Goal: Transaction & Acquisition: Purchase product/service

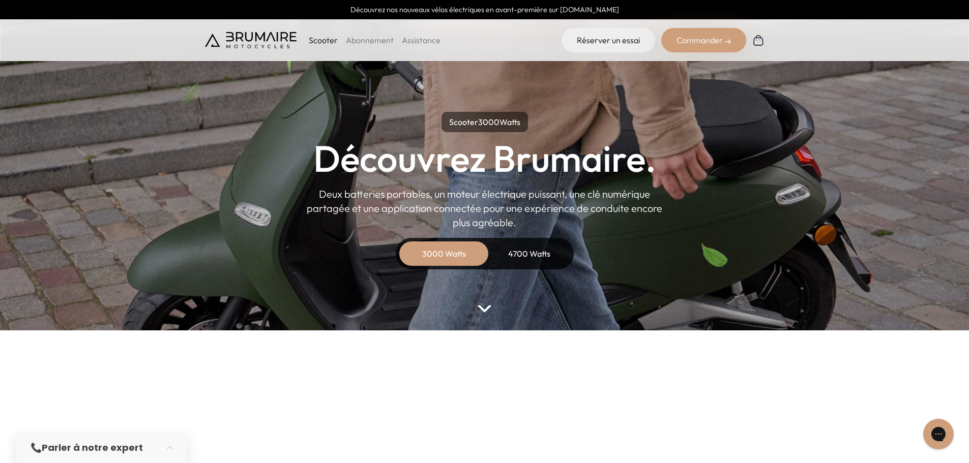
click at [530, 246] on div "4700 Watts" at bounding box center [529, 254] width 81 height 24
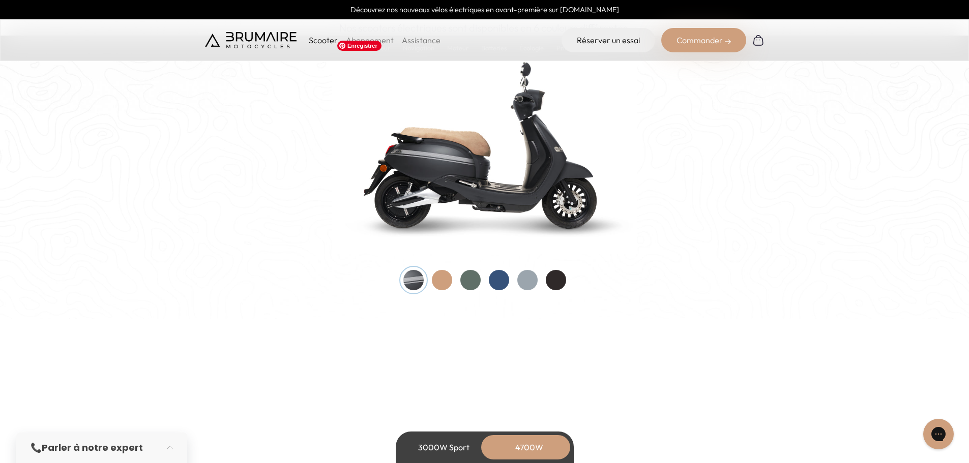
scroll to position [1119, 0]
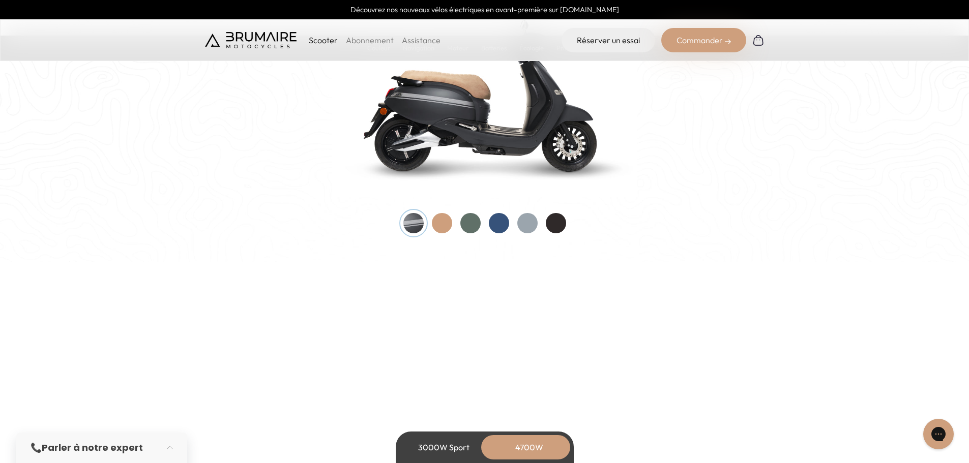
click at [476, 227] on div at bounding box center [470, 223] width 20 height 20
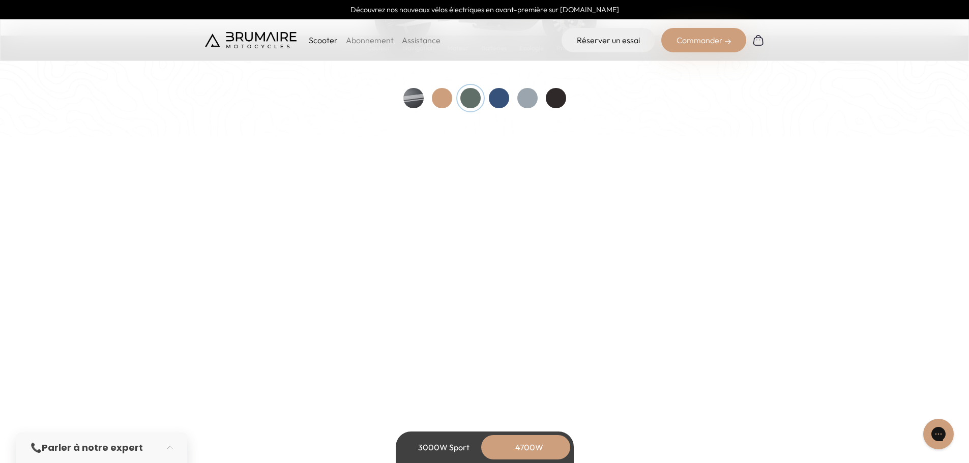
scroll to position [1272, 0]
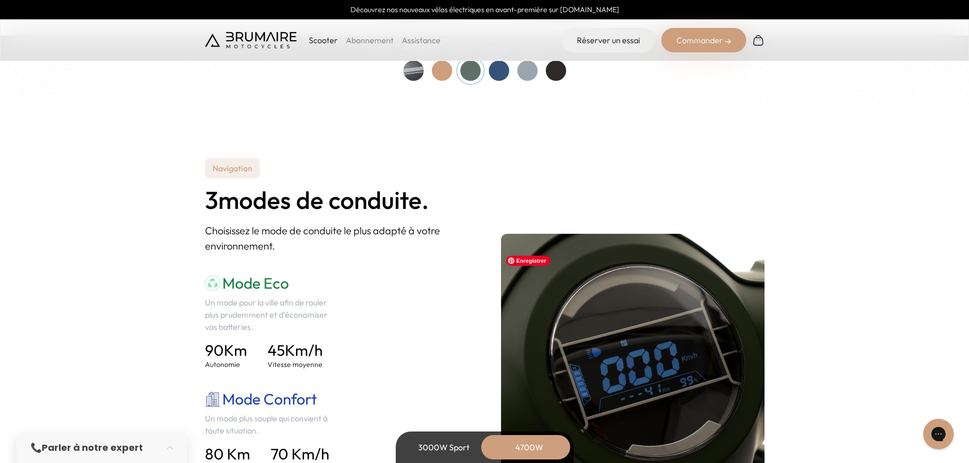
click at [729, 44] on img at bounding box center [728, 42] width 6 height 6
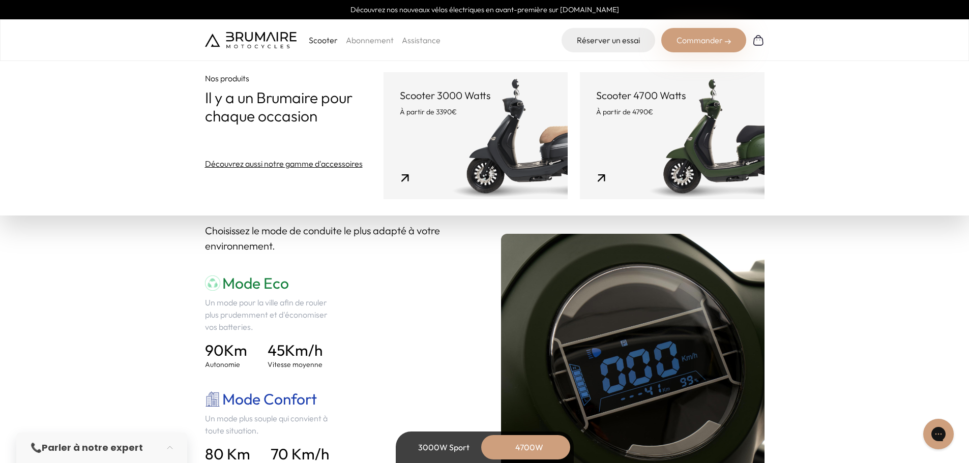
click at [654, 150] on link "Scooter 4700 Watts À partir de 4790€" at bounding box center [672, 135] width 184 height 127
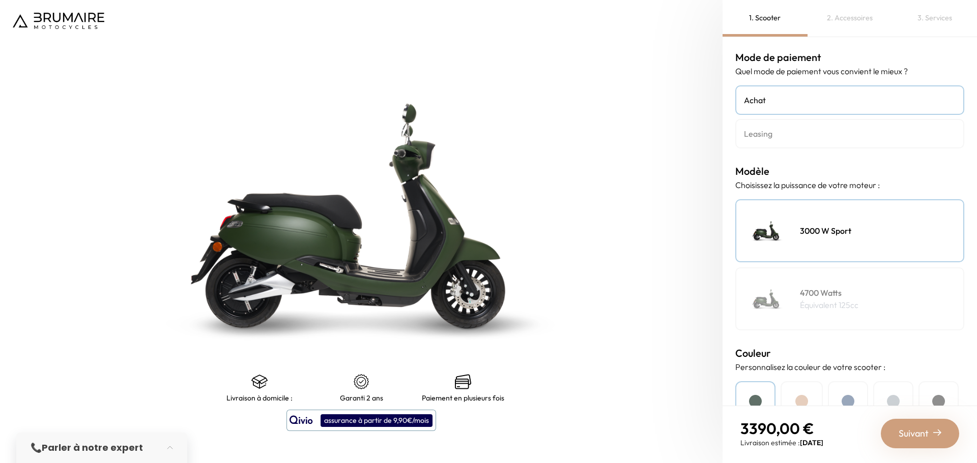
click at [768, 146] on link "Leasing" at bounding box center [849, 134] width 229 height 30
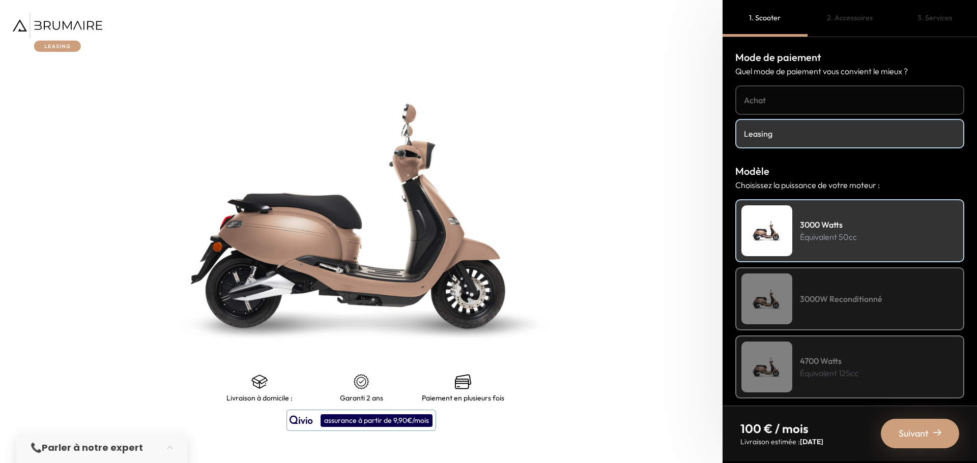
click at [764, 105] on h4 "Achat" at bounding box center [850, 100] width 212 height 12
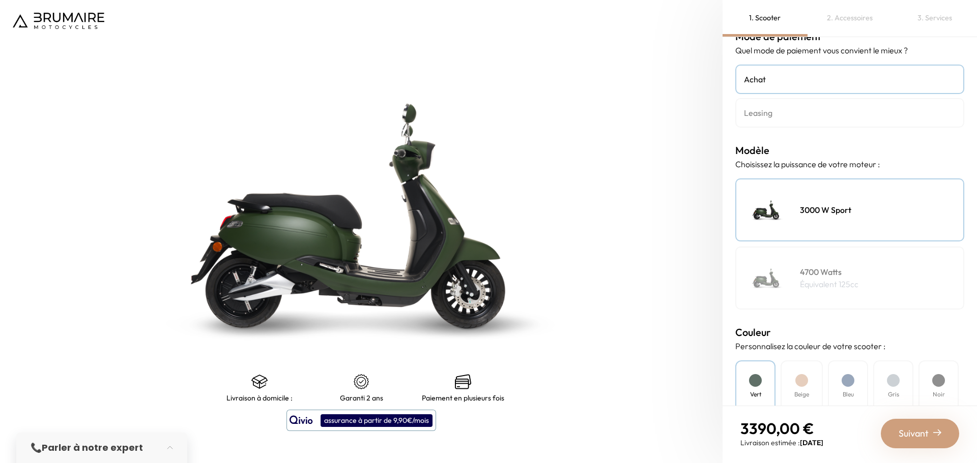
scroll to position [102, 0]
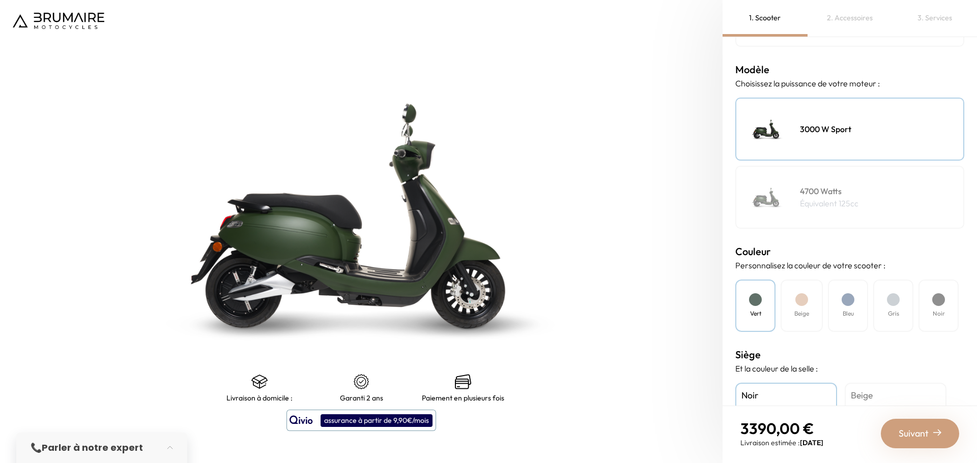
click at [765, 194] on img at bounding box center [766, 197] width 51 height 51
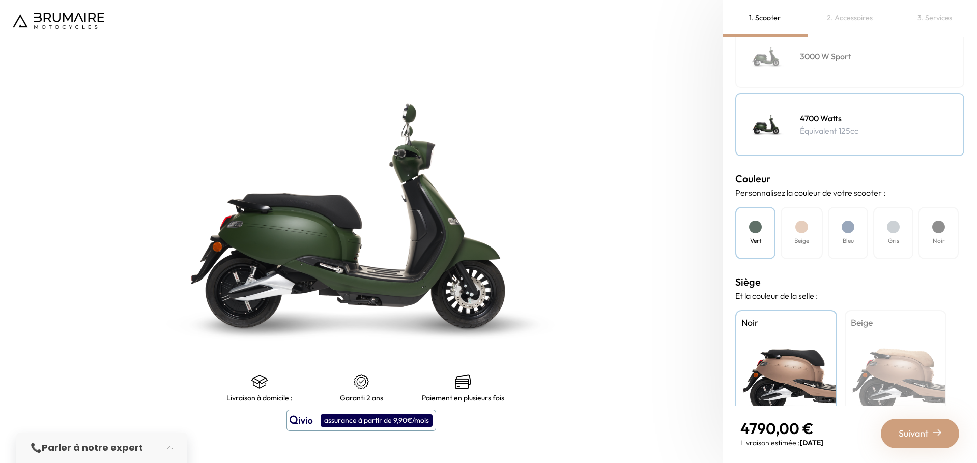
scroll to position [219, 0]
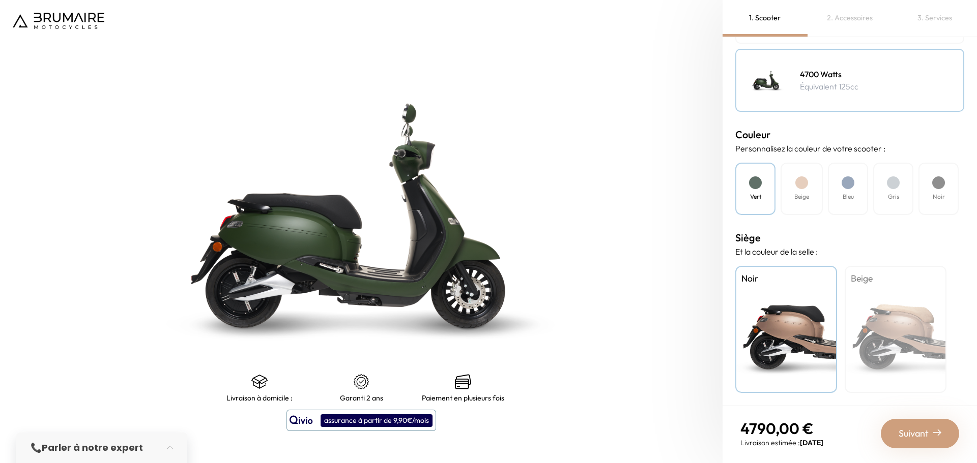
click at [796, 189] on div "Beige" at bounding box center [801, 189] width 42 height 52
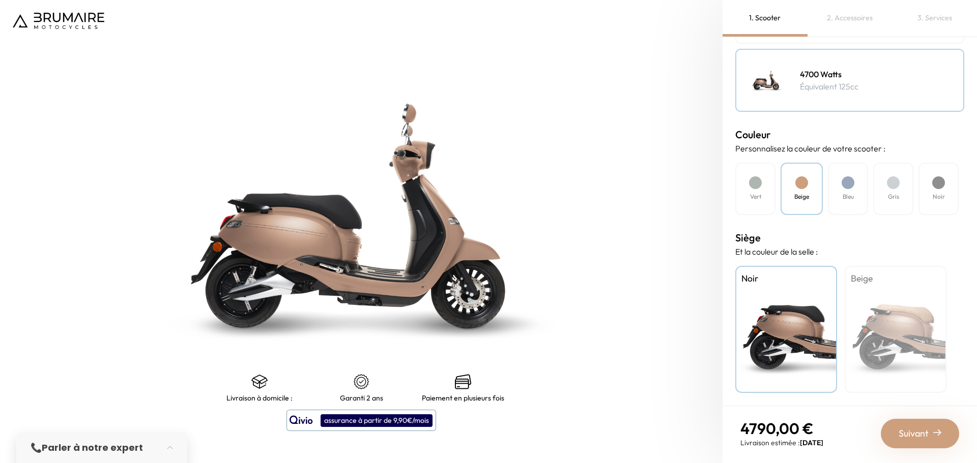
click at [861, 197] on div "Bleu" at bounding box center [848, 189] width 40 height 52
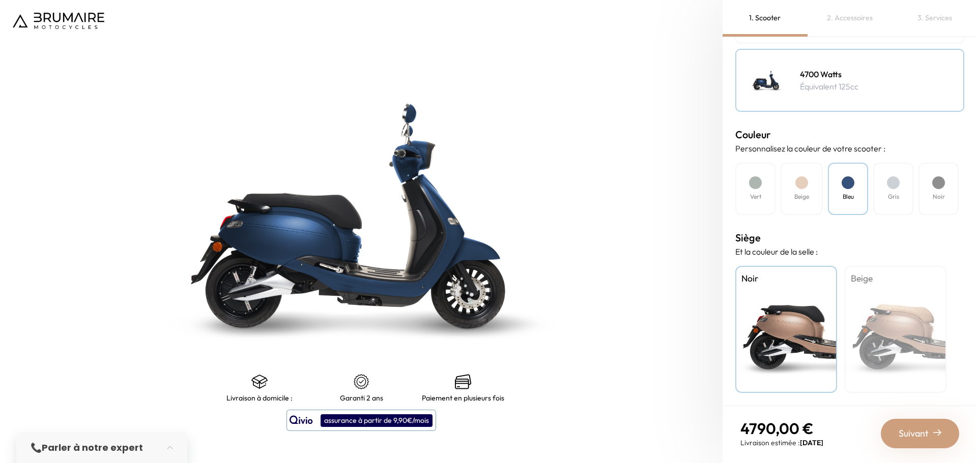
click at [882, 203] on div "Gris" at bounding box center [893, 189] width 40 height 52
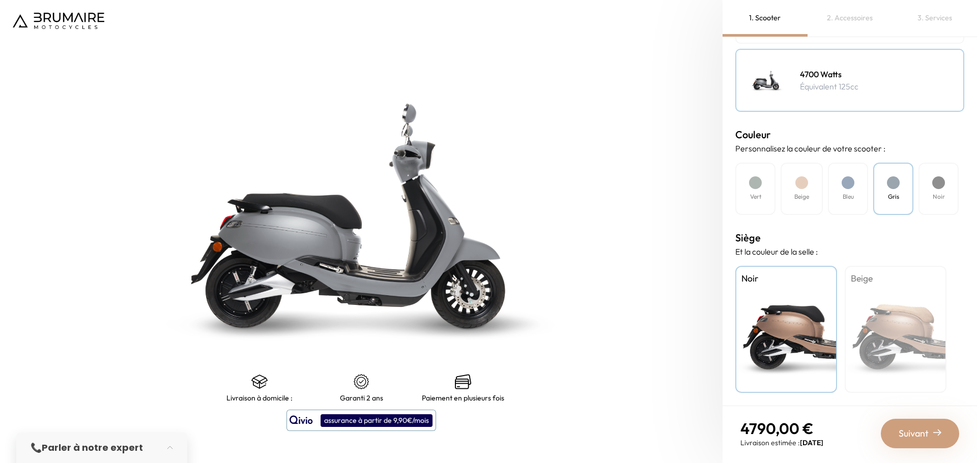
click at [931, 202] on div "Noir" at bounding box center [938, 189] width 40 height 52
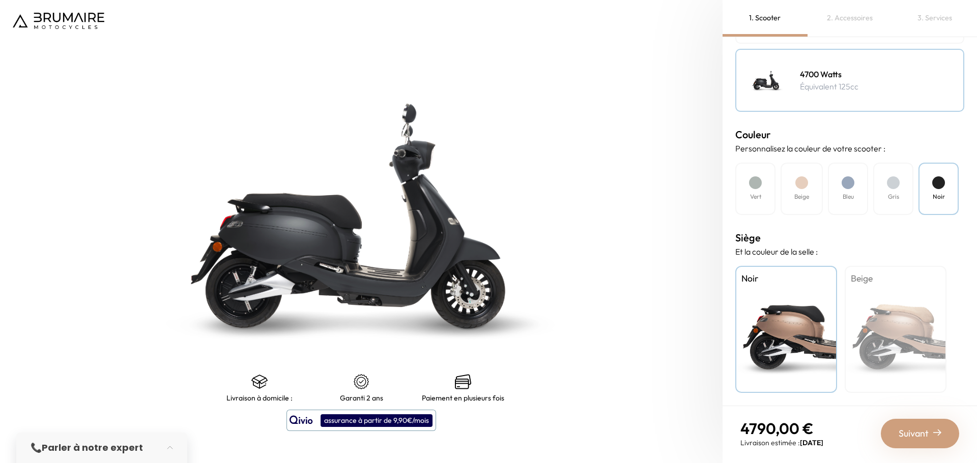
click at [766, 202] on div "Vert" at bounding box center [755, 189] width 40 height 52
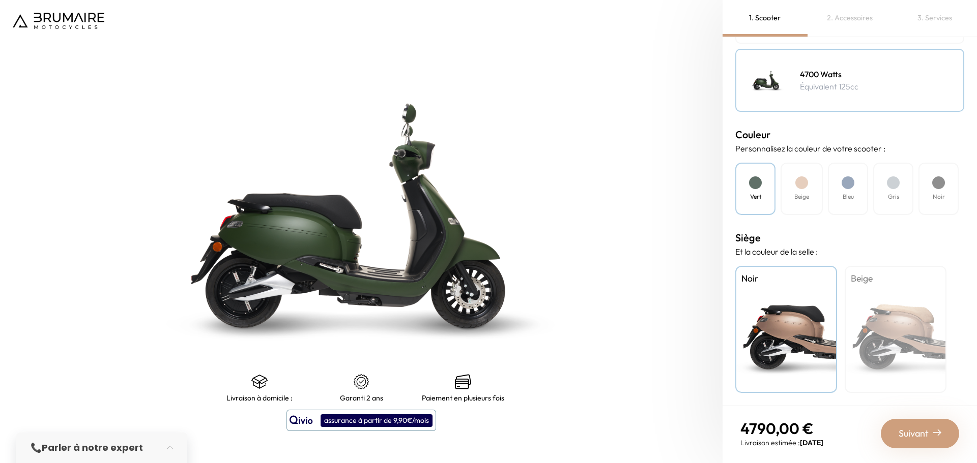
click at [797, 201] on h4 "Beige" at bounding box center [801, 196] width 15 height 9
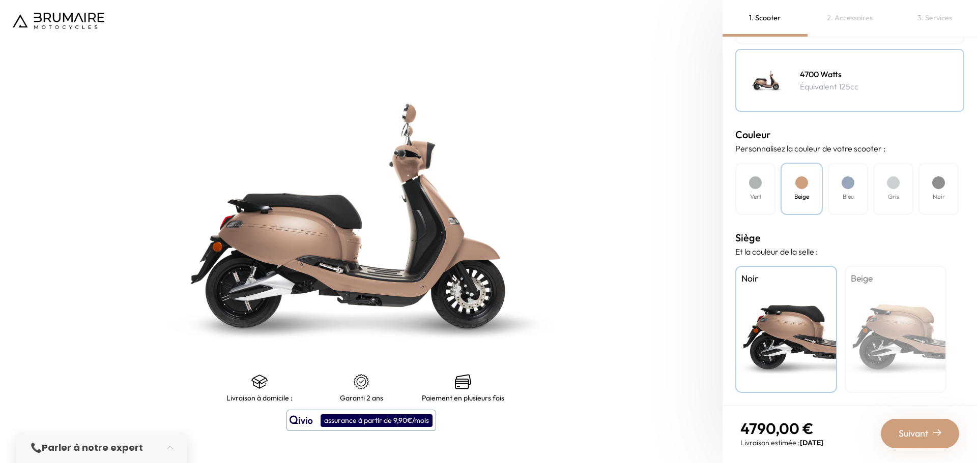
click at [763, 201] on div "Vert" at bounding box center [755, 189] width 40 height 52
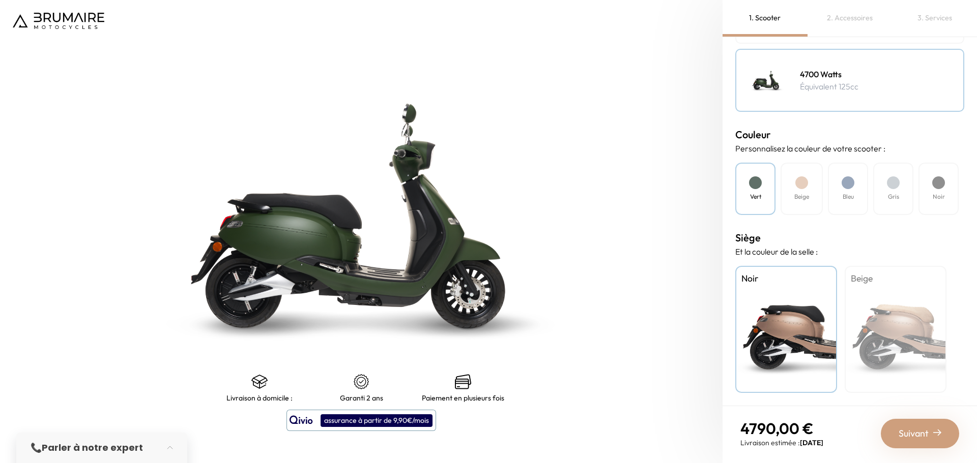
click at [786, 201] on div "Beige" at bounding box center [801, 189] width 42 height 52
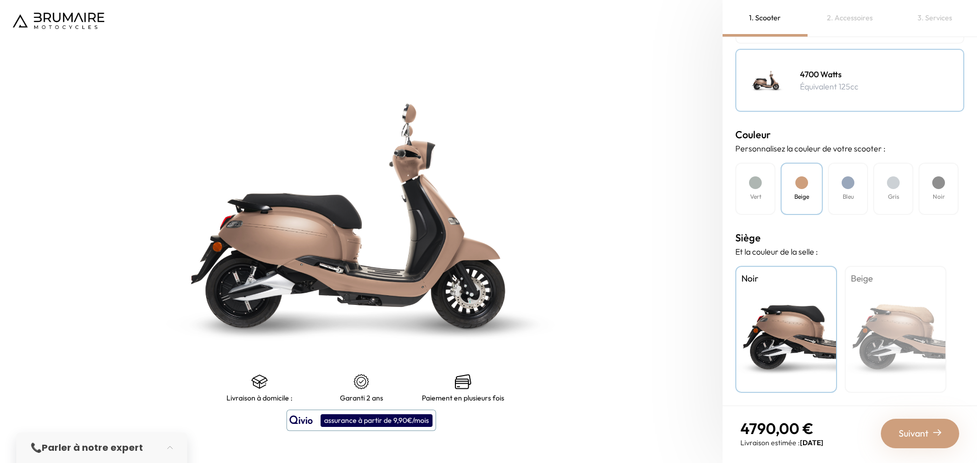
click at [748, 201] on div "Vert" at bounding box center [755, 189] width 40 height 52
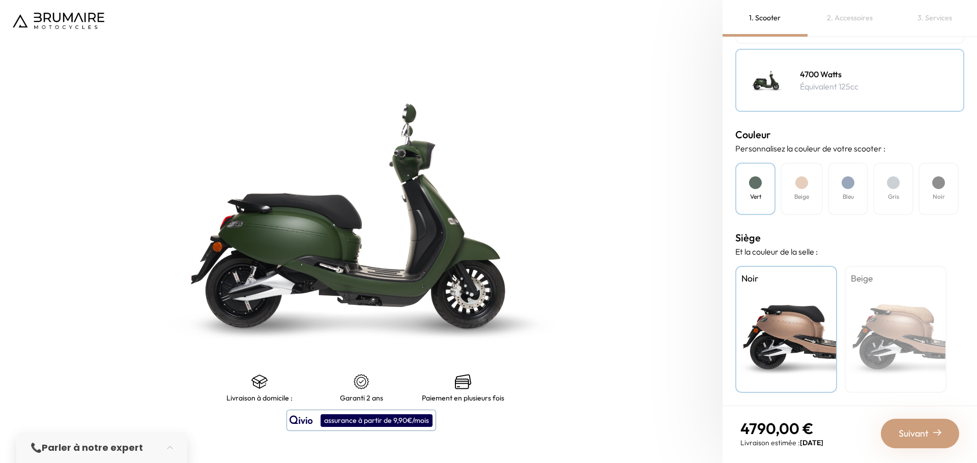
click at [776, 202] on div "Vert Beige Bleu Gris Noir" at bounding box center [849, 189] width 229 height 52
click at [788, 201] on div "Beige" at bounding box center [801, 189] width 42 height 52
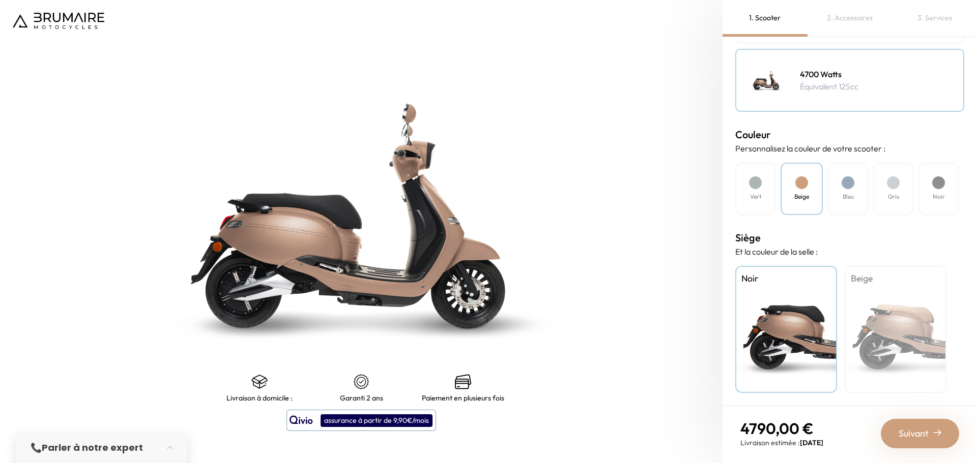
click at [755, 201] on h4 "Vert" at bounding box center [755, 196] width 11 height 9
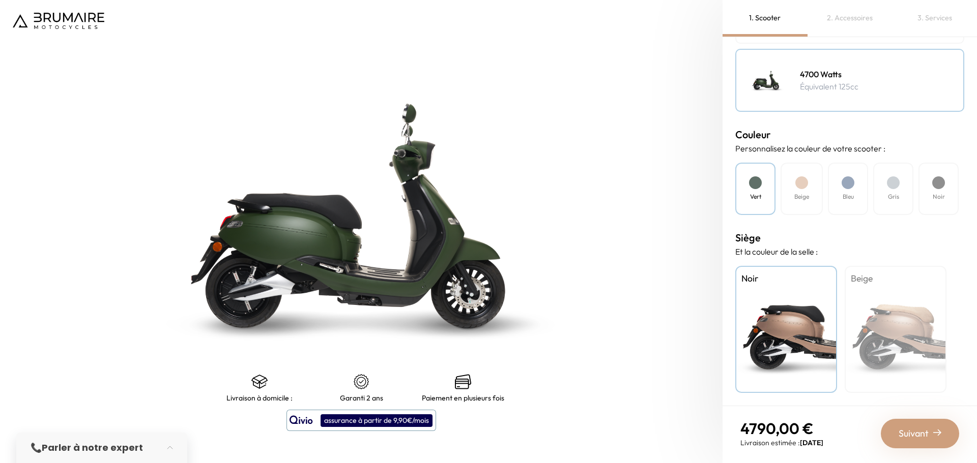
click at [897, 332] on div "Beige" at bounding box center [896, 329] width 102 height 127
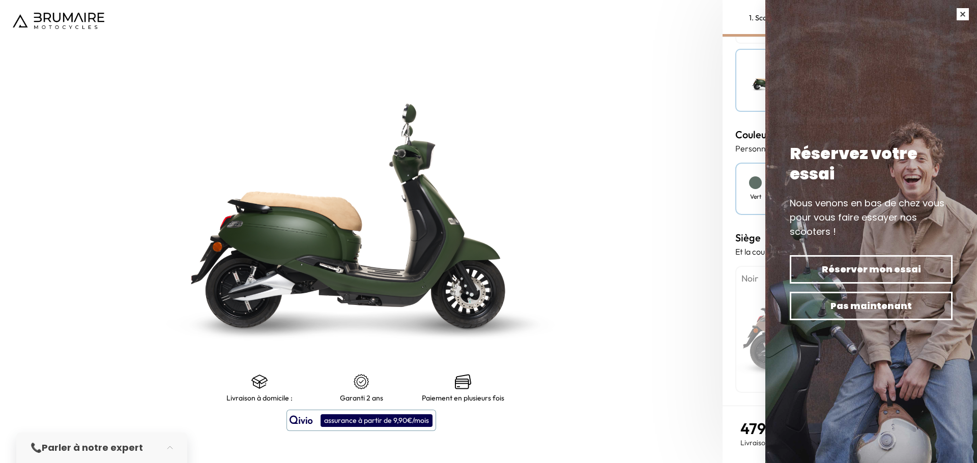
click at [961, 17] on button "button" at bounding box center [962, 14] width 28 height 28
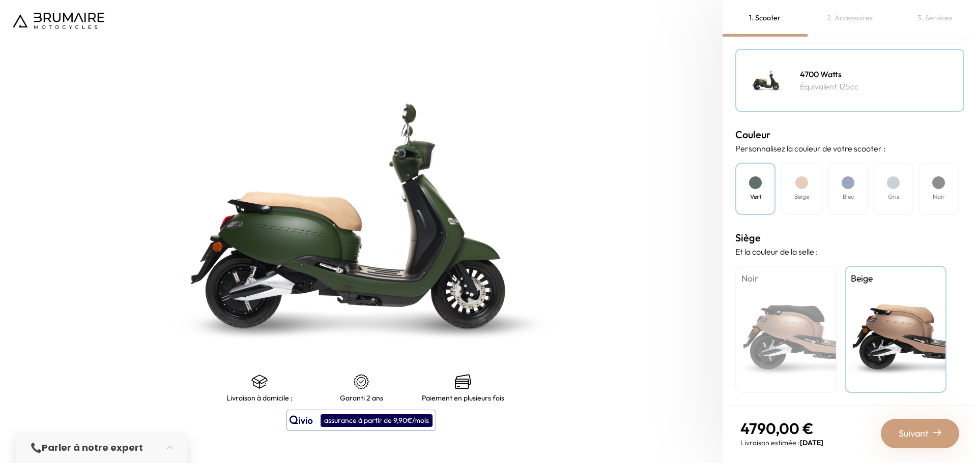
click at [804, 188] on div at bounding box center [801, 183] width 13 height 13
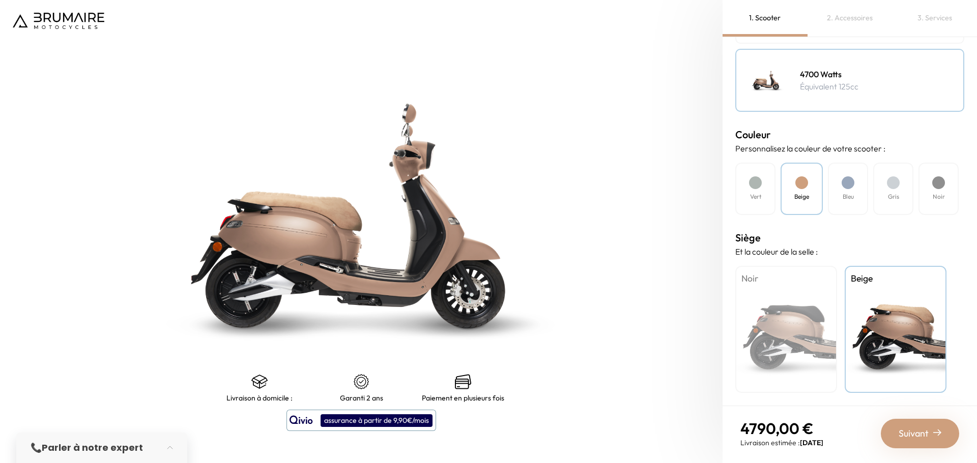
click at [754, 194] on h4 "Vert" at bounding box center [755, 196] width 11 height 9
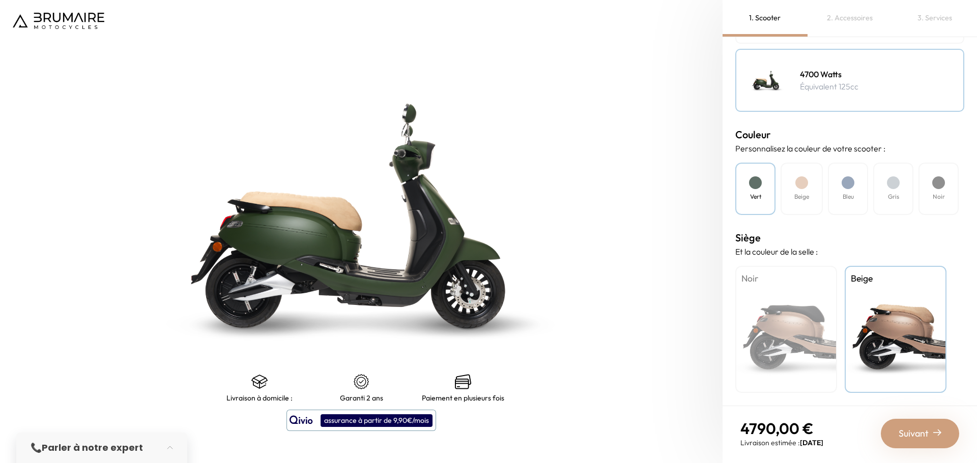
click at [792, 324] on div "Noir" at bounding box center [786, 329] width 102 height 127
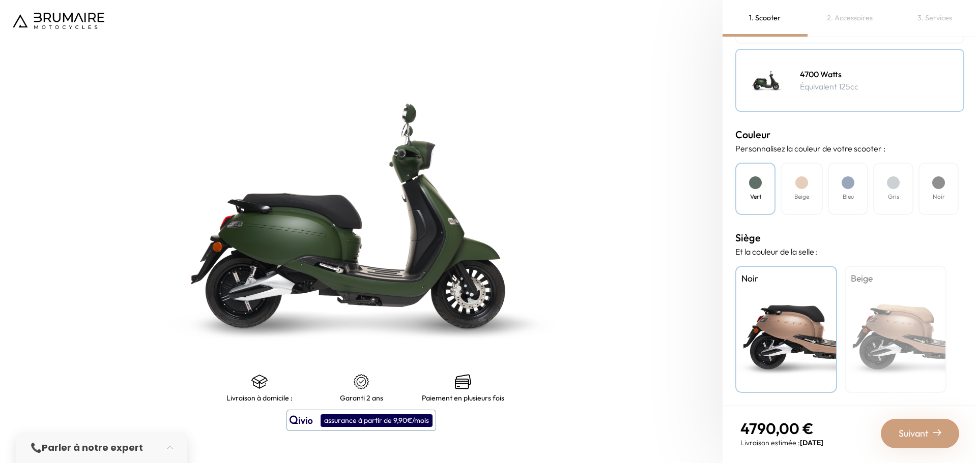
click at [893, 330] on div "Beige" at bounding box center [896, 329] width 102 height 127
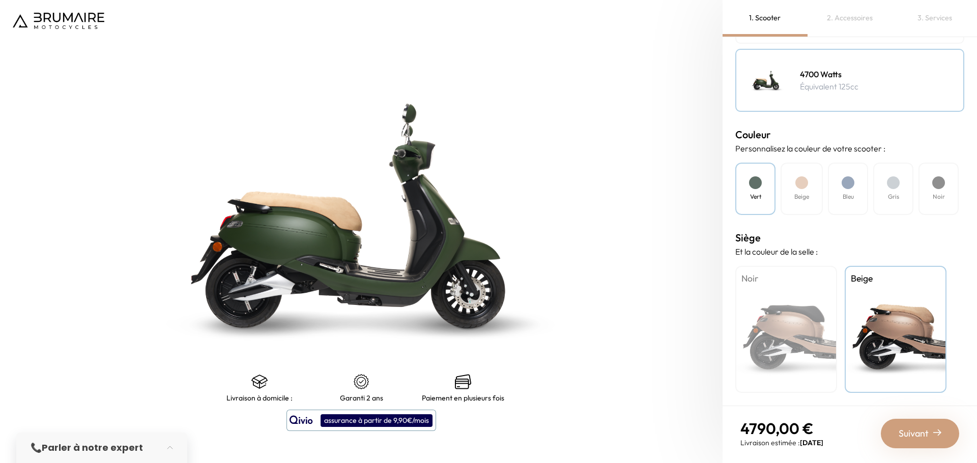
click at [809, 337] on div "Noir" at bounding box center [786, 329] width 102 height 127
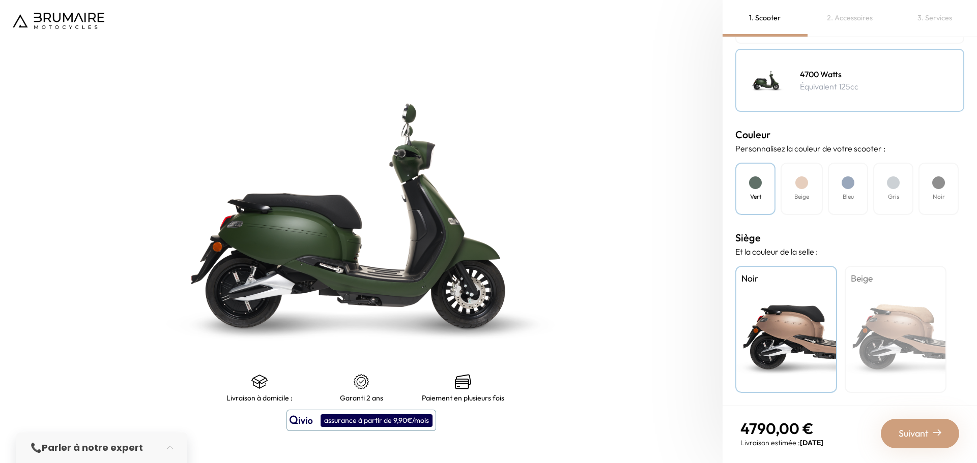
click at [894, 339] on div "Beige" at bounding box center [896, 329] width 102 height 127
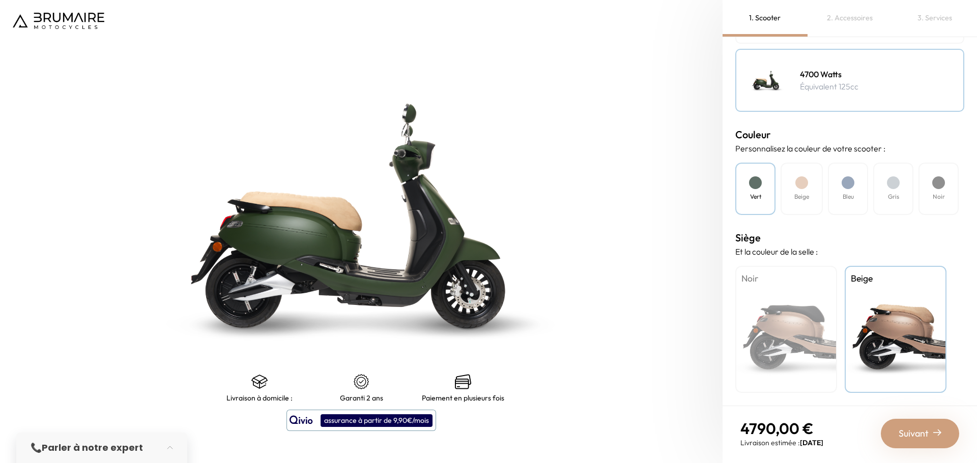
click at [822, 191] on div "Beige" at bounding box center [801, 189] width 42 height 52
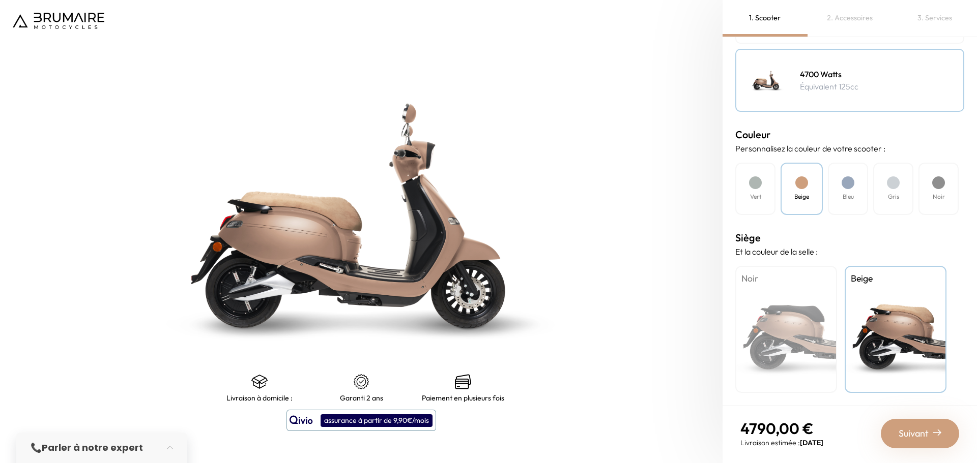
click at [926, 429] on span "Suivant" at bounding box center [913, 434] width 30 height 14
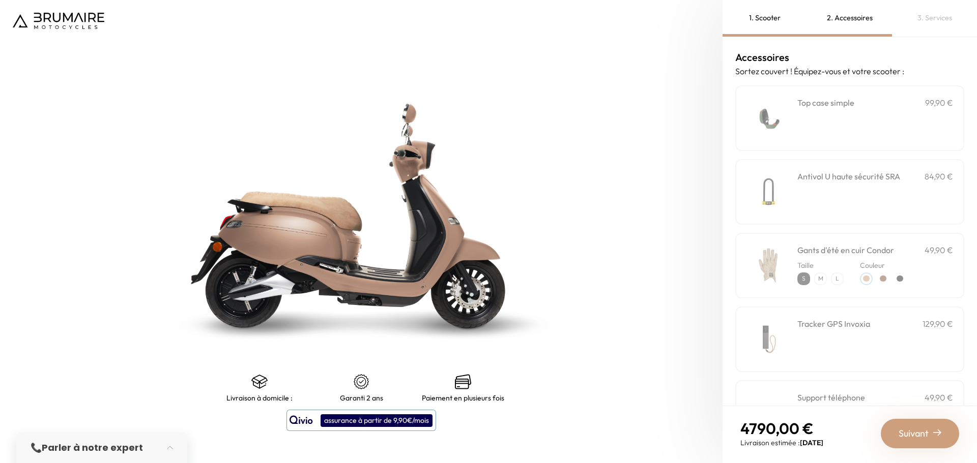
click at [836, 111] on div "**********" at bounding box center [875, 118] width 156 height 43
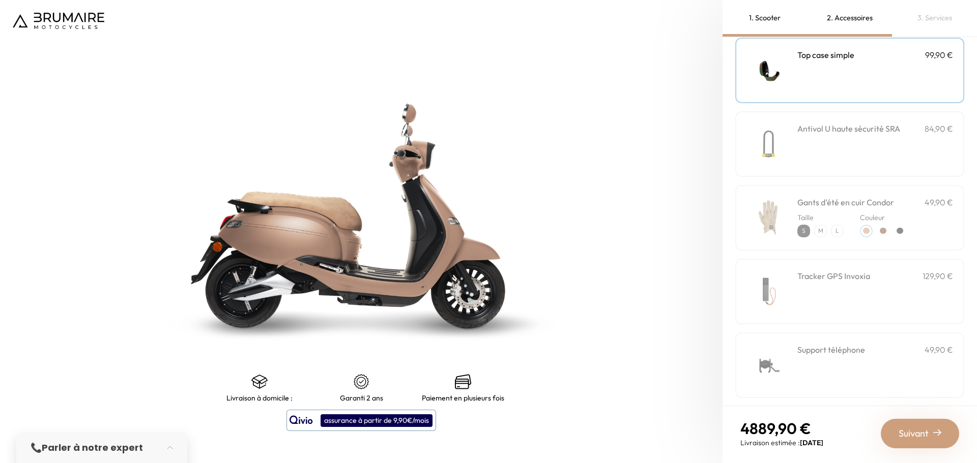
scroll to position [51, 0]
click at [849, 130] on h3 "Antivol U haute sécurité SRA" at bounding box center [848, 126] width 103 height 12
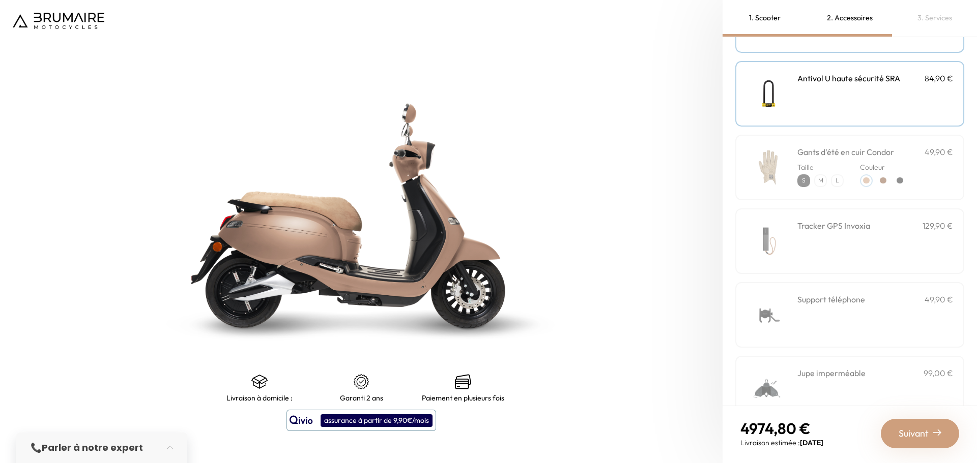
scroll to position [102, 0]
click at [847, 156] on div "Taille S M L Couleur" at bounding box center [875, 169] width 156 height 29
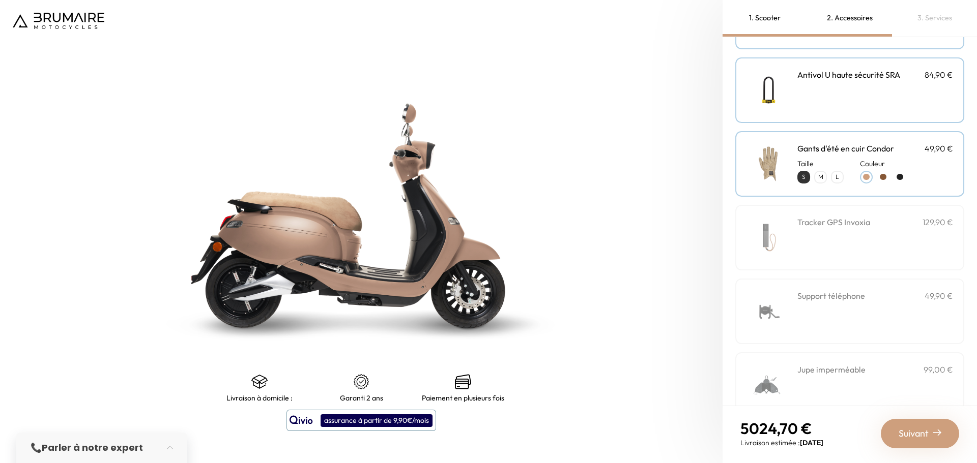
click at [847, 156] on div "Taille S M L Couleur" at bounding box center [875, 169] width 156 height 29
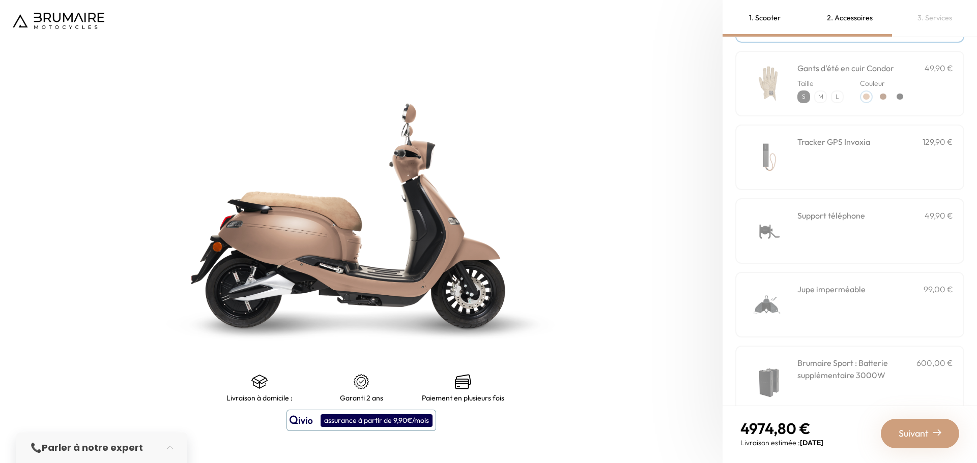
scroll to position [203, 0]
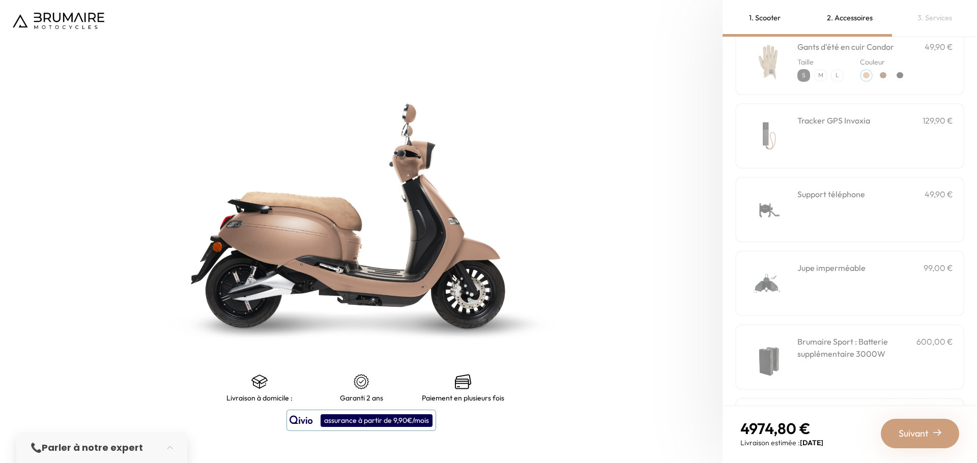
click at [796, 124] on div "Tracker GPS Invoxia 129,90 €" at bounding box center [849, 136] width 229 height 66
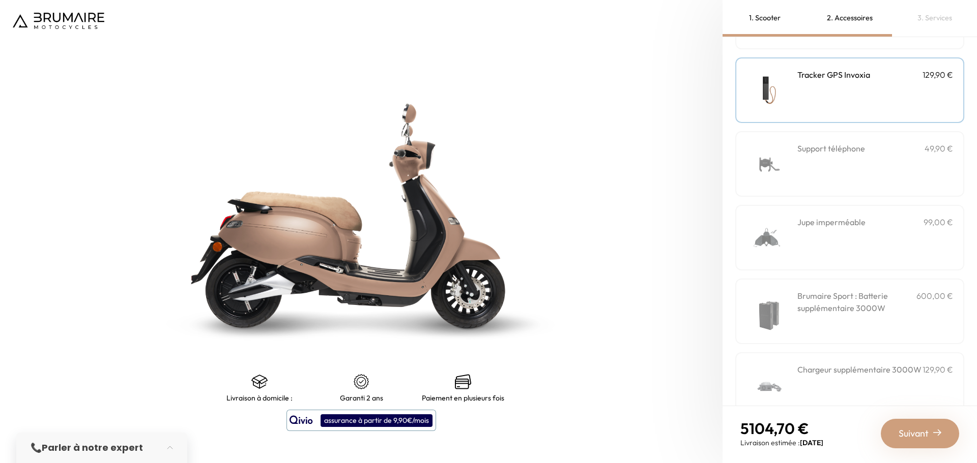
scroll to position [254, 0]
click at [824, 139] on h3 "Support téléphone" at bounding box center [831, 143] width 68 height 12
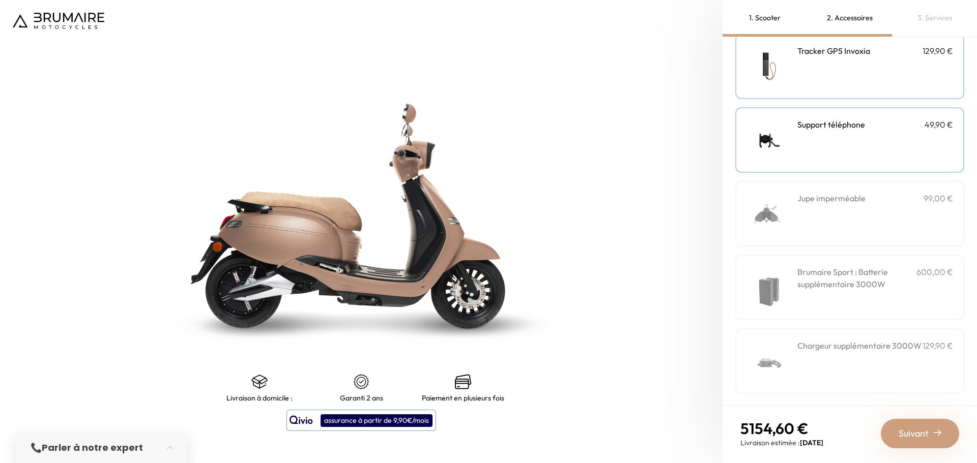
scroll to position [274, 0]
click at [845, 207] on div "Jupe imperméable 99,00 €" at bounding box center [875, 212] width 156 height 43
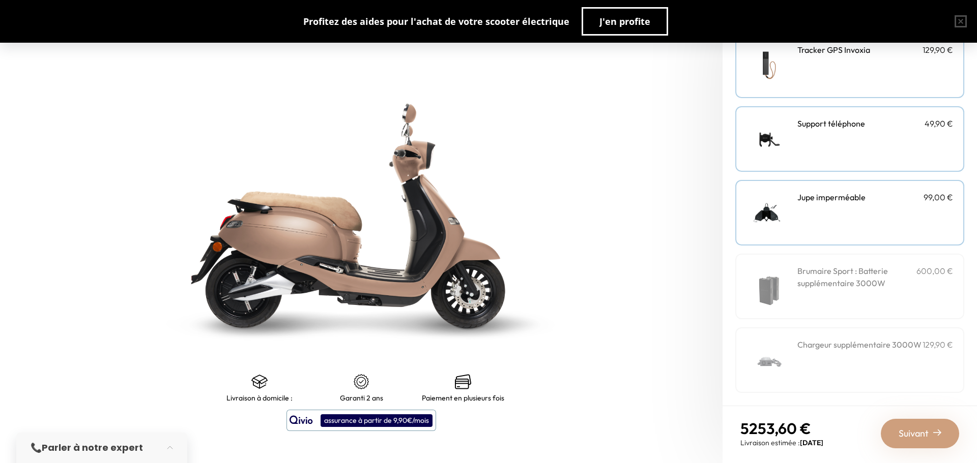
click at [926, 435] on span "Suivant" at bounding box center [913, 434] width 30 height 14
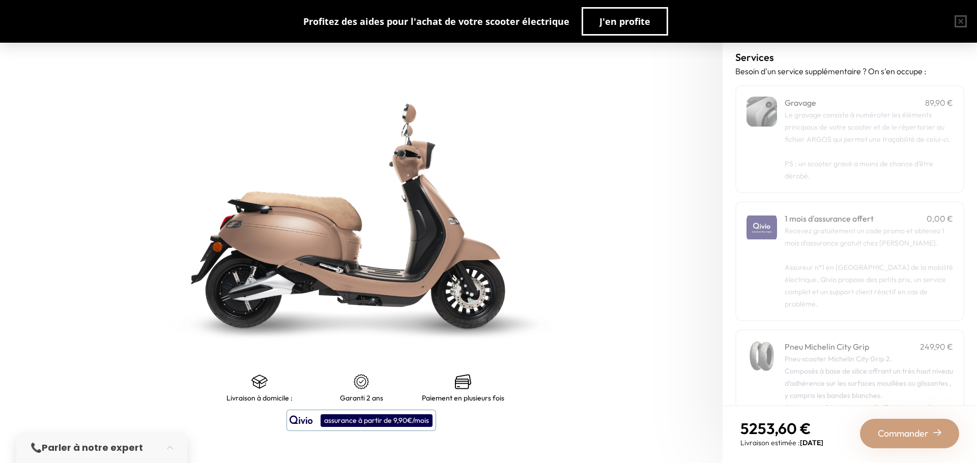
click at [822, 146] on p "Le gravage consiste à numéroter les éléments principaux de votre scooter et de …" at bounding box center [868, 127] width 168 height 37
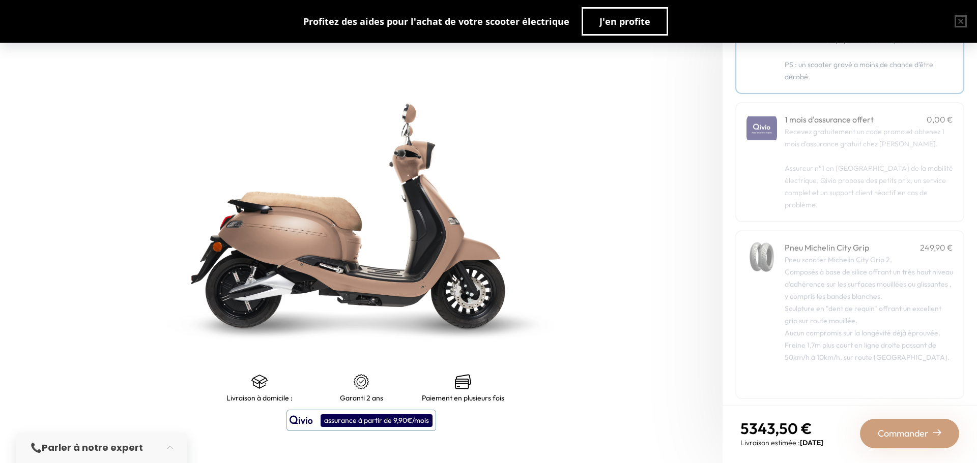
scroll to position [102, 0]
click at [775, 198] on div "1 mois d'assurance offert 0,00 € Recevez gratuitement un code promo et obtenez …" at bounding box center [849, 160] width 229 height 120
click at [862, 329] on div "Pneu scooter Michelin City Grip 2. Composés à base de silice offrant un très ha…" at bounding box center [868, 315] width 168 height 134
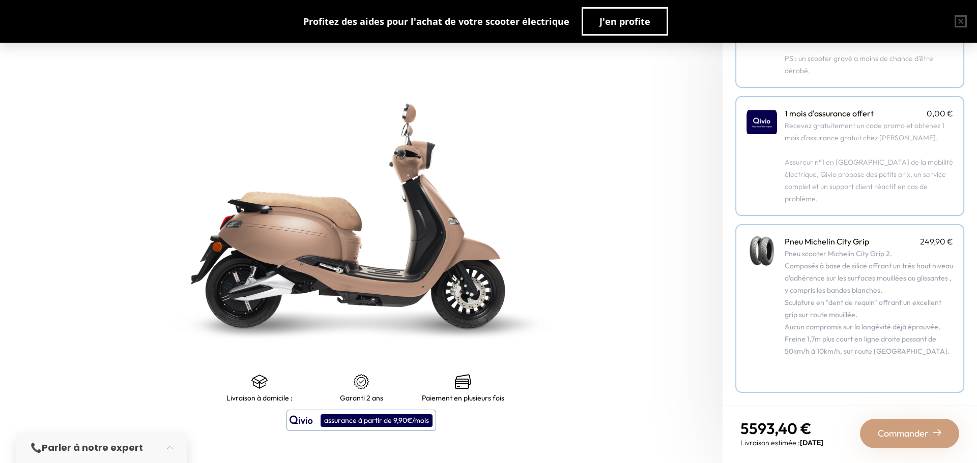
click at [905, 435] on span "Commander" at bounding box center [903, 434] width 51 height 14
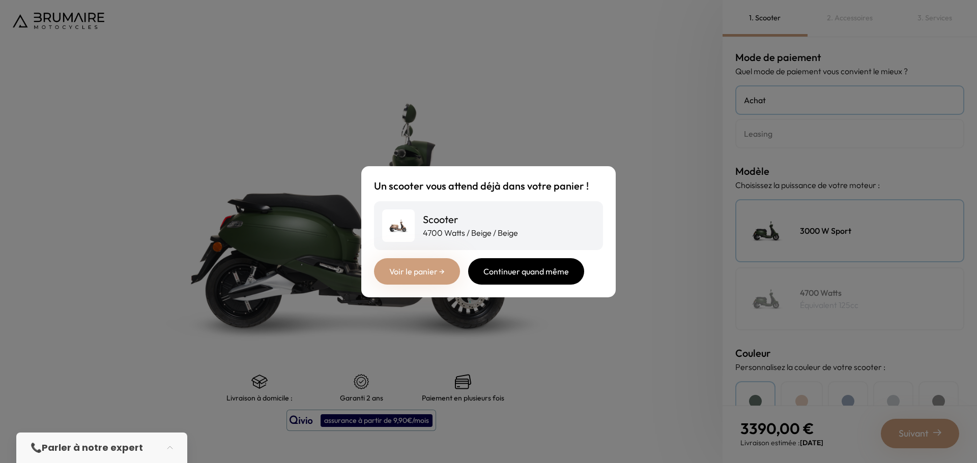
click at [508, 279] on div "Continuer quand même" at bounding box center [526, 271] width 116 height 26
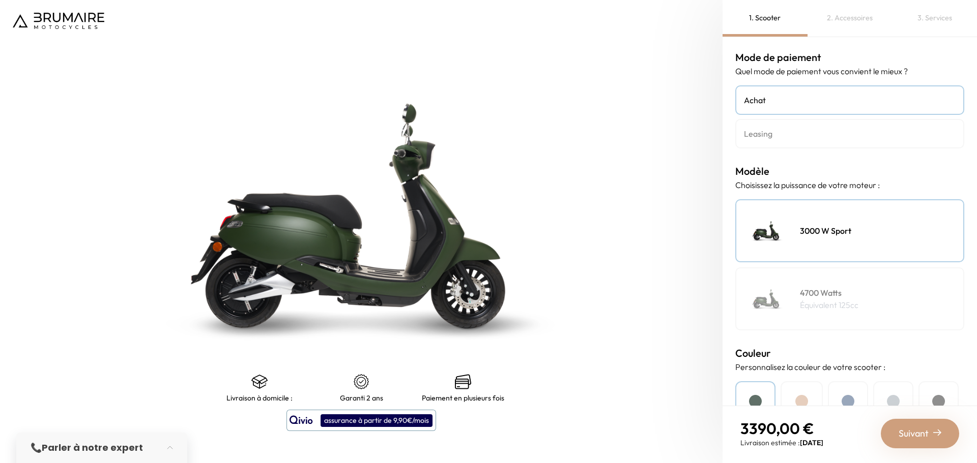
click at [62, 17] on img at bounding box center [59, 21] width 92 height 16
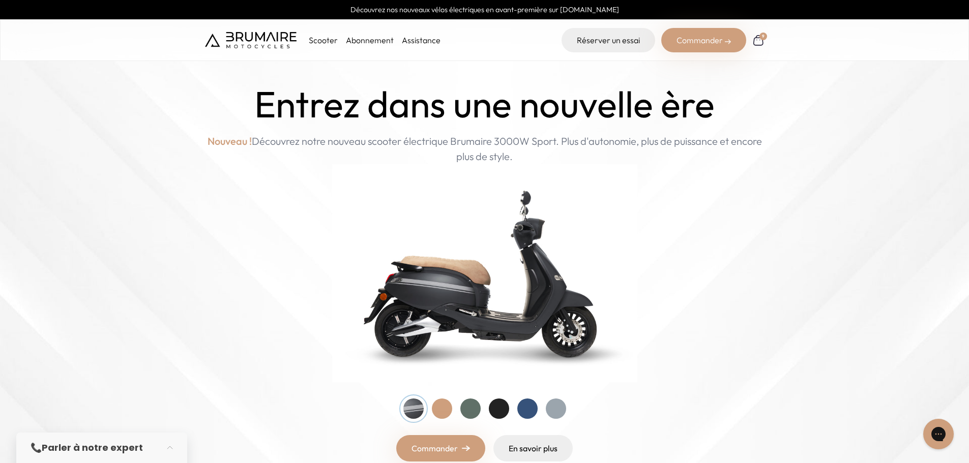
click at [757, 43] on img at bounding box center [758, 40] width 12 height 12
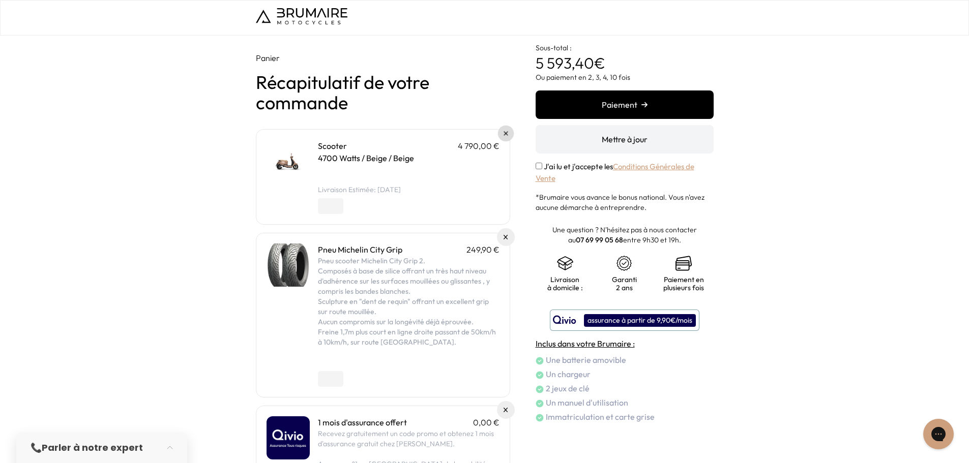
click at [506, 134] on img at bounding box center [506, 134] width 4 height 4
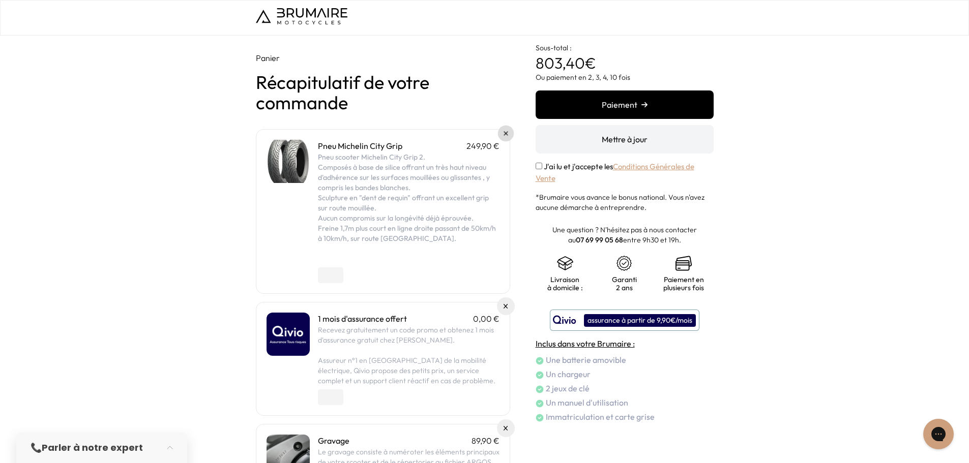
drag, startPoint x: 0, startPoint y: 0, endPoint x: 506, endPoint y: 134, distance: 523.7
click at [506, 134] on img at bounding box center [506, 134] width 4 height 4
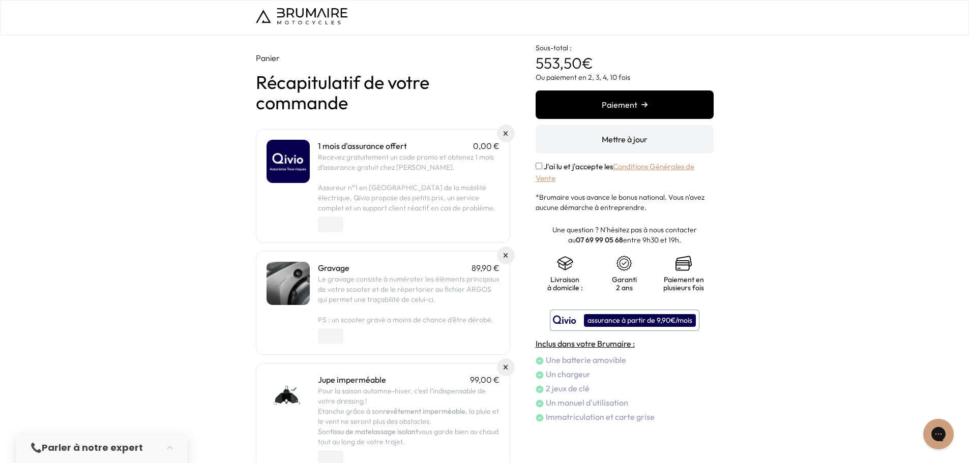
click at [506, 134] on img at bounding box center [506, 133] width 5 height 5
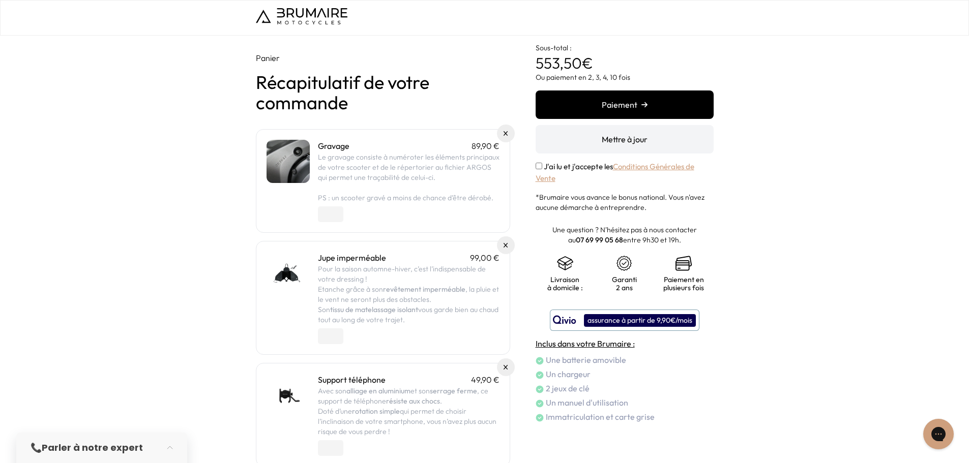
click at [506, 134] on img at bounding box center [506, 133] width 5 height 5
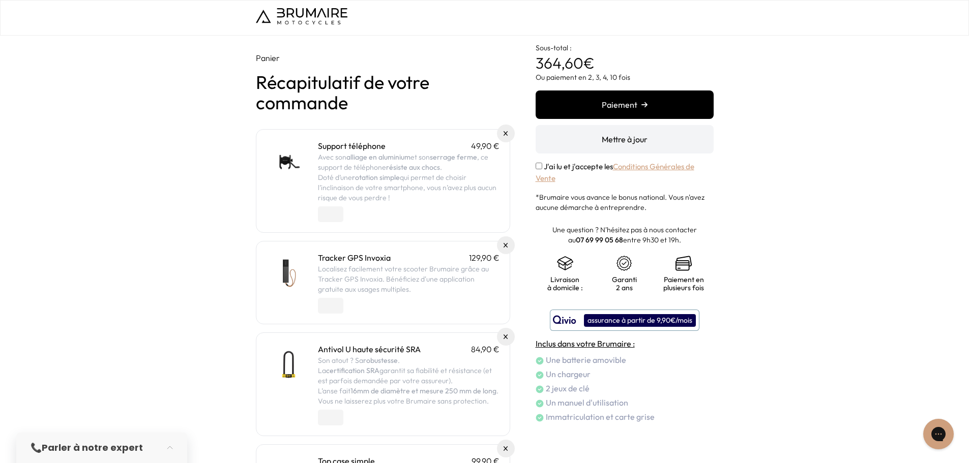
click at [506, 134] on img at bounding box center [506, 133] width 5 height 5
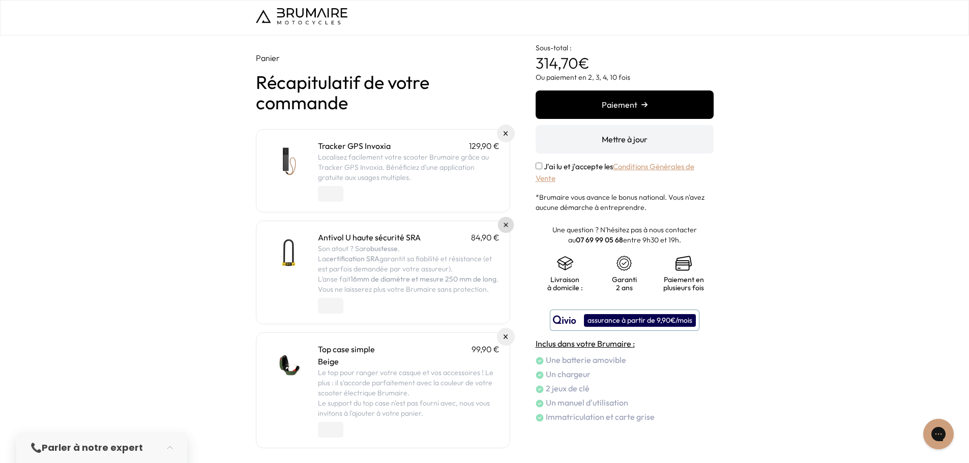
click at [504, 230] on link at bounding box center [506, 225] width 16 height 16
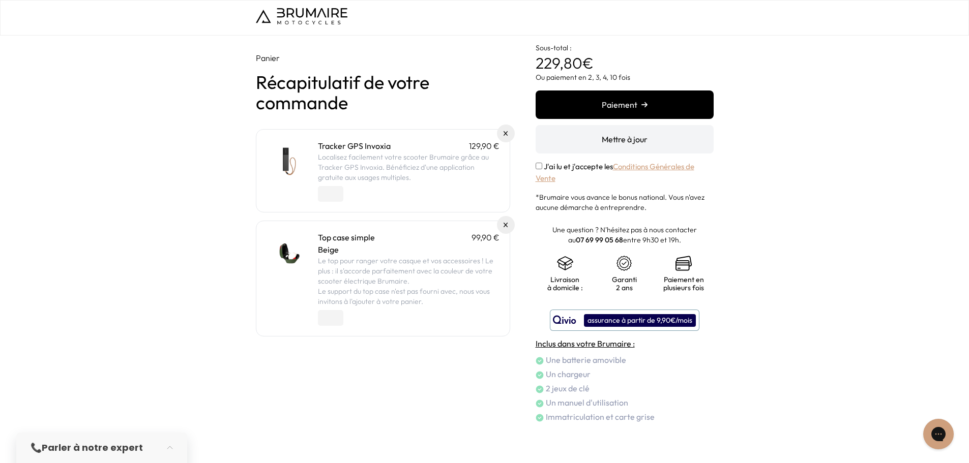
click at [505, 132] on img at bounding box center [506, 133] width 5 height 5
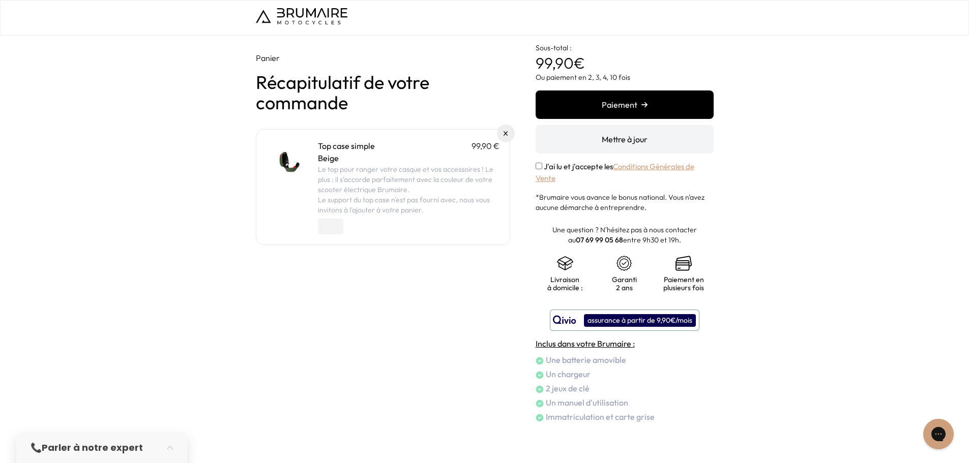
click at [508, 132] on link at bounding box center [506, 134] width 18 height 18
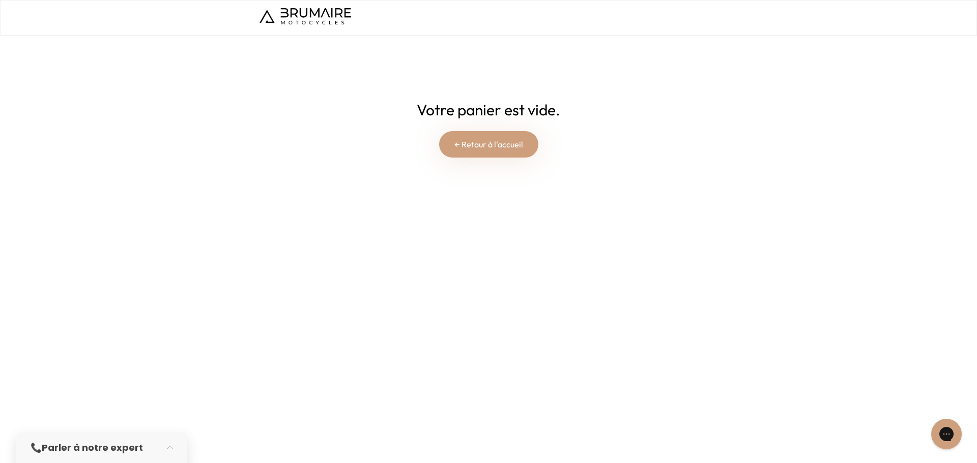
drag, startPoint x: 0, startPoint y: 0, endPoint x: 289, endPoint y: 16, distance: 289.4
click at [289, 16] on img at bounding box center [305, 16] width 92 height 16
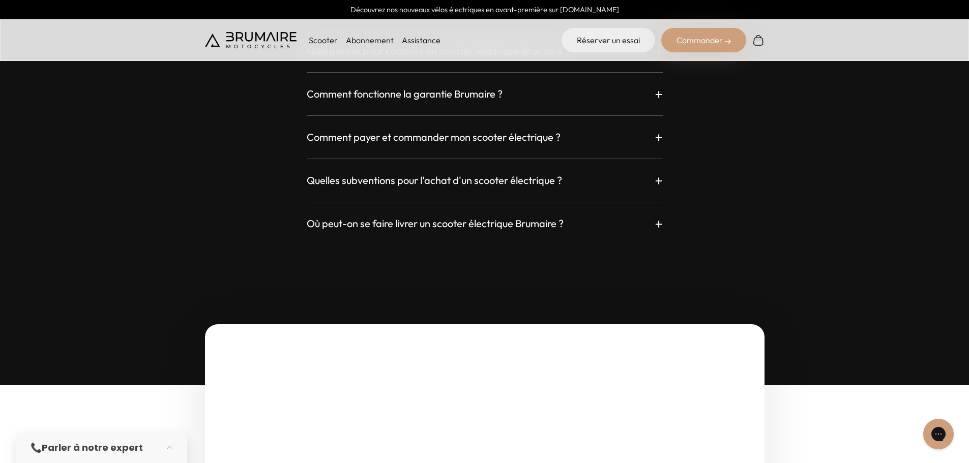
scroll to position [2951, 0]
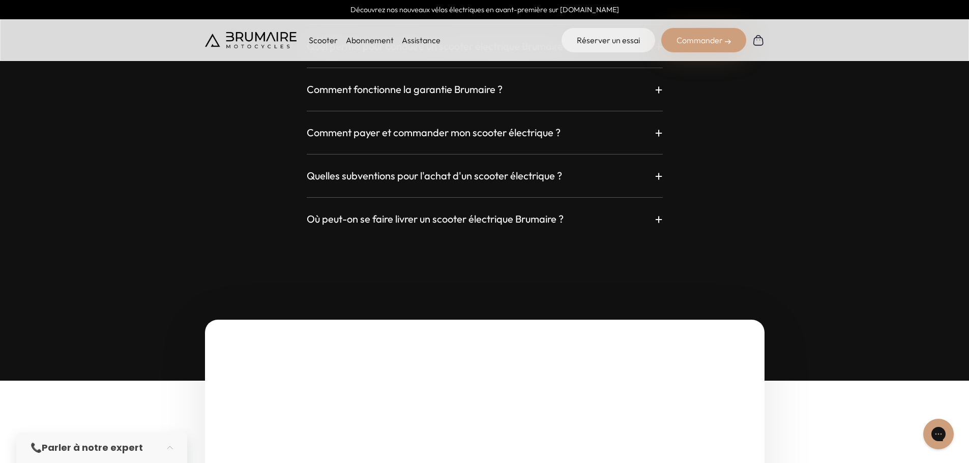
click at [474, 175] on h3 "Quelles subventions pour l'achat d'un scooter électrique ?" at bounding box center [434, 176] width 255 height 14
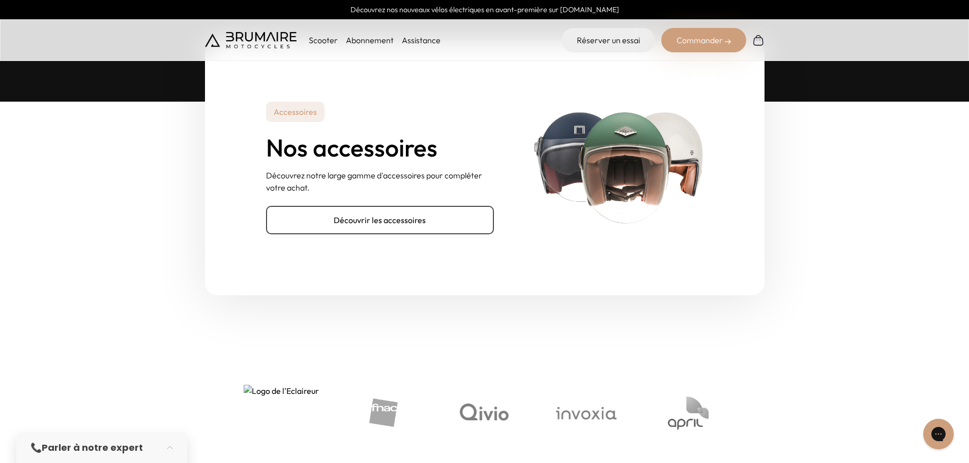
scroll to position [3307, 0]
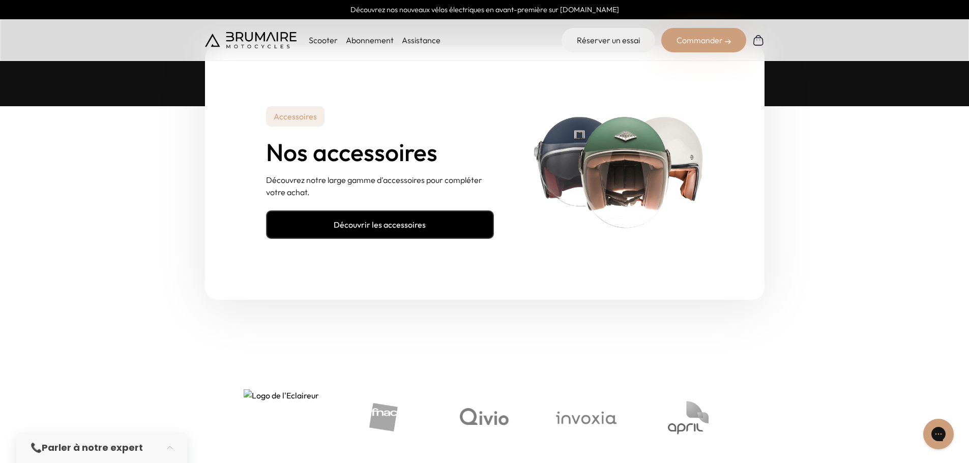
click at [406, 225] on link "Découvrir les accessoires" at bounding box center [380, 225] width 228 height 28
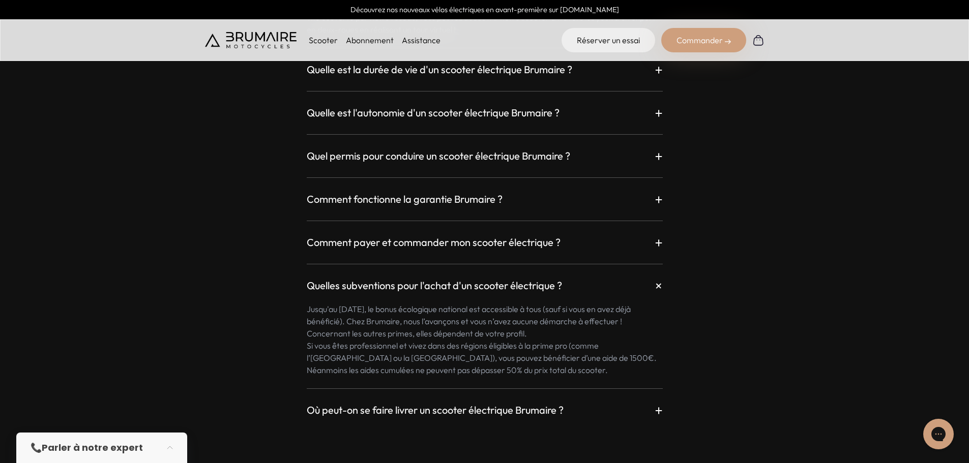
scroll to position [2848, 0]
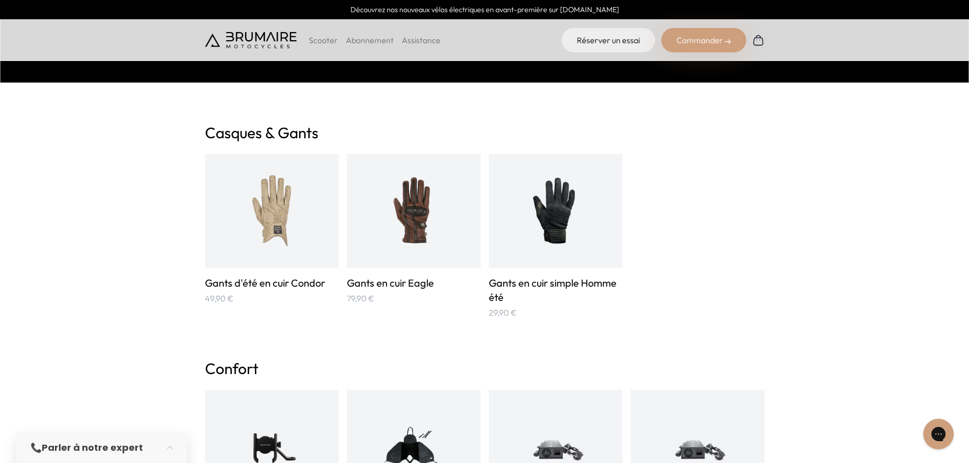
scroll to position [407, 0]
